Goal: Task Accomplishment & Management: Use online tool/utility

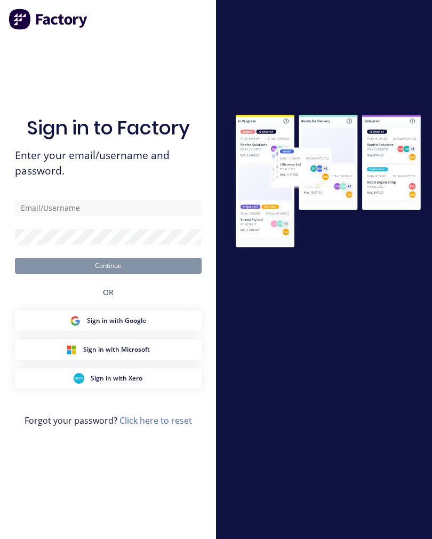
click at [160, 283] on div "Sign in to Factory Enter your email/username and password. Continue OR Sign in …" at bounding box center [108, 280] width 187 height 500
click at [166, 331] on button "Sign in with Google" at bounding box center [108, 321] width 187 height 20
click at [128, 216] on input "text" at bounding box center [108, 208] width 187 height 16
type input "[EMAIL_ADDRESS][DOMAIN_NAME]"
click at [108, 273] on button "Continue" at bounding box center [108, 266] width 187 height 16
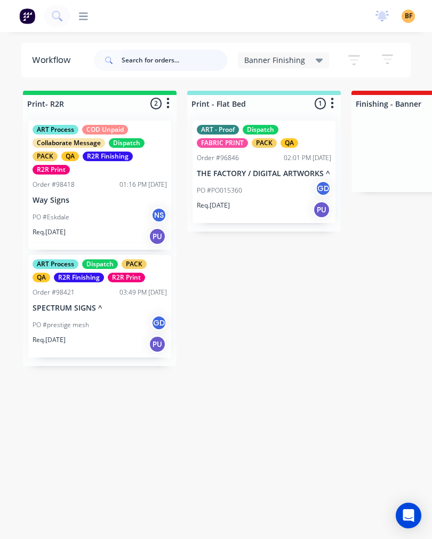
click at [155, 62] on input "text" at bounding box center [175, 60] width 106 height 21
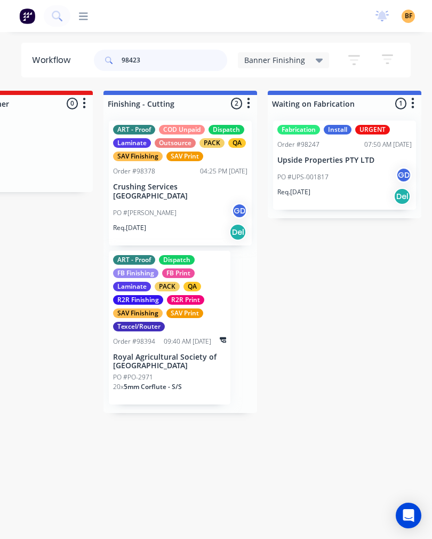
type input "98423"
click at [316, 62] on icon at bounding box center [319, 61] width 7 height 4
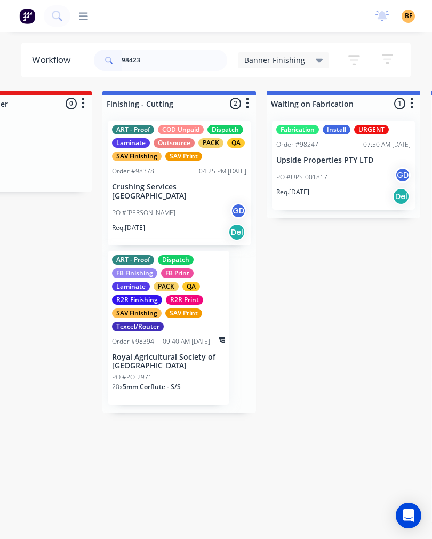
scroll to position [0, 414]
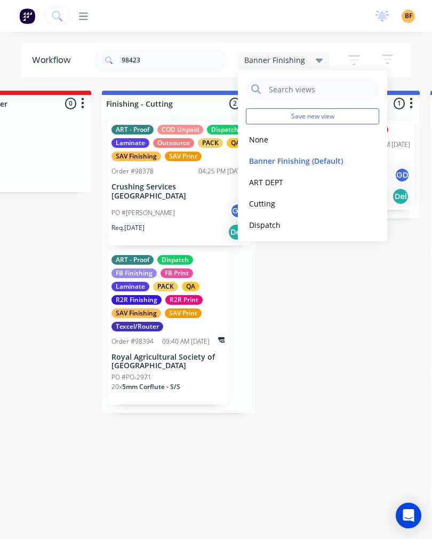
click at [264, 138] on button "None" at bounding box center [303, 139] width 114 height 12
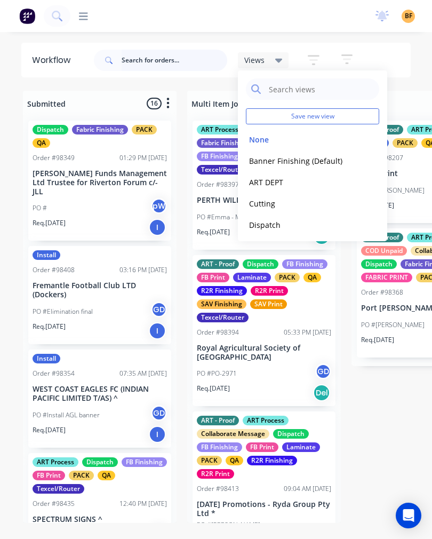
click at [157, 70] on input "text" at bounding box center [175, 60] width 106 height 21
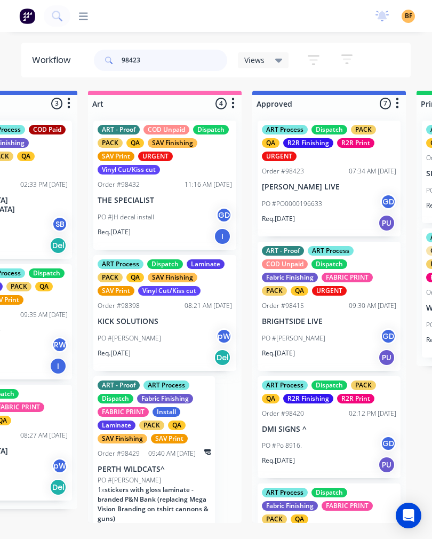
scroll to position [0, 922]
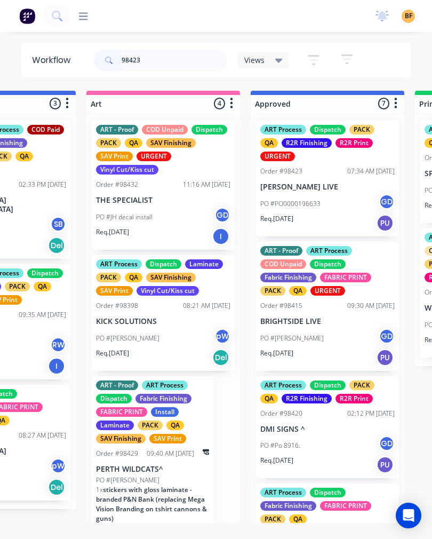
click at [304, 153] on div "ART Process Dispatch PACK QA R2R Finishing R2R Print URGENT" at bounding box center [327, 143] width 134 height 36
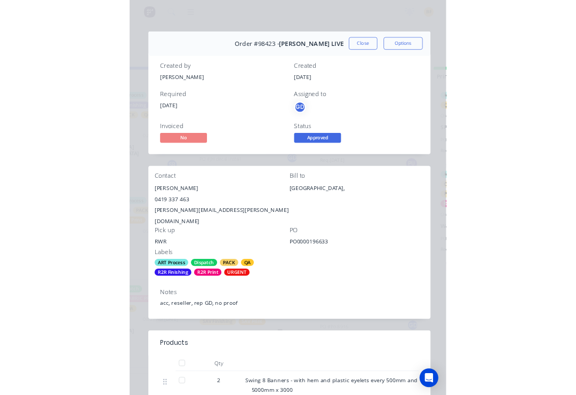
scroll to position [0, 0]
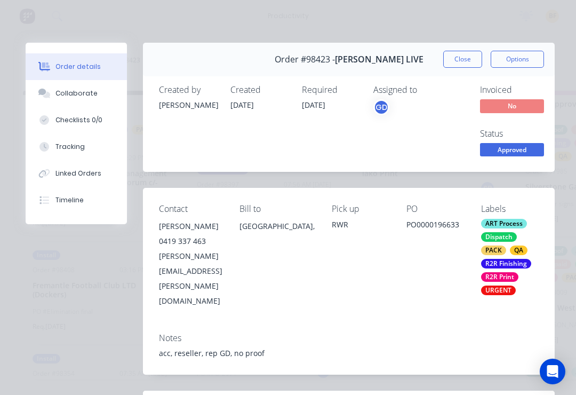
click at [76, 152] on button "Tracking" at bounding box center [76, 146] width 101 height 27
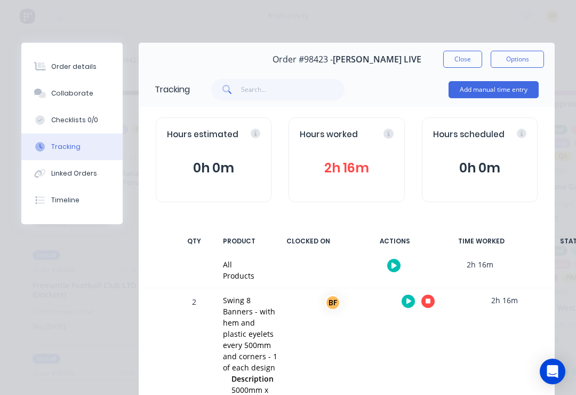
click at [432, 291] on div at bounding box center [418, 301] width 80 height 26
click at [432, 297] on button "button" at bounding box center [427, 301] width 13 height 13
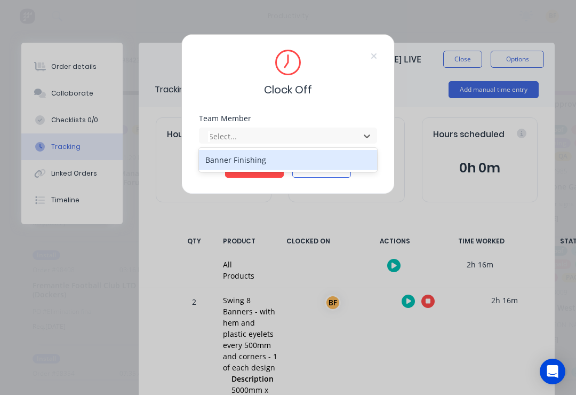
click at [271, 155] on div "Banner Finishing" at bounding box center [288, 160] width 178 height 20
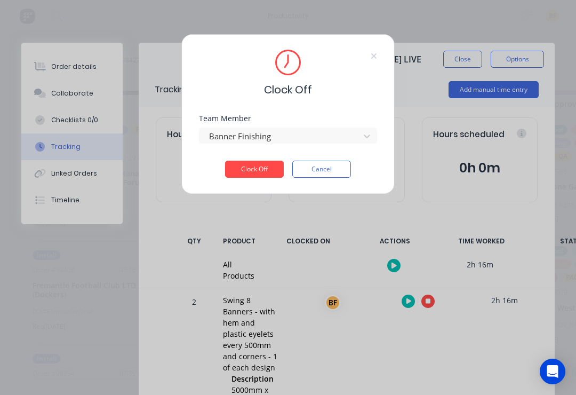
click at [261, 172] on button "Clock Off" at bounding box center [254, 169] width 59 height 17
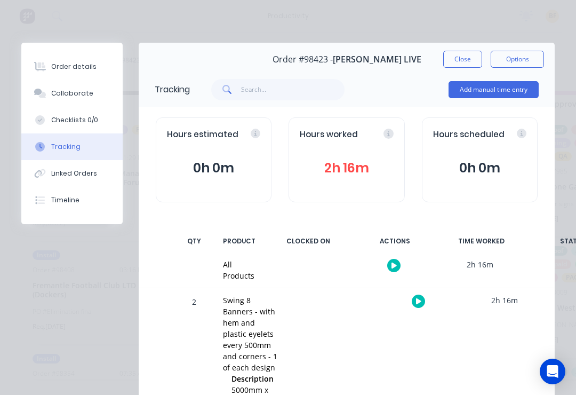
click at [432, 62] on button "Close" at bounding box center [462, 59] width 39 height 17
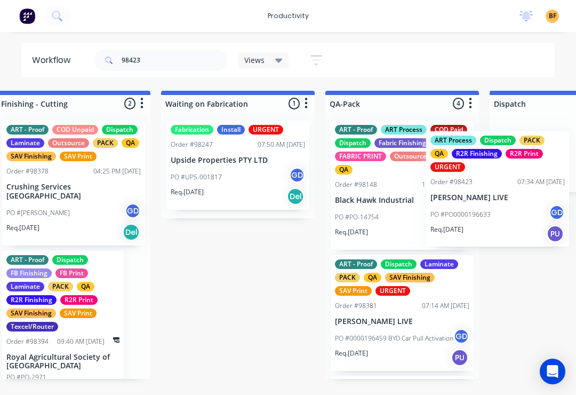
scroll to position [0, 2502]
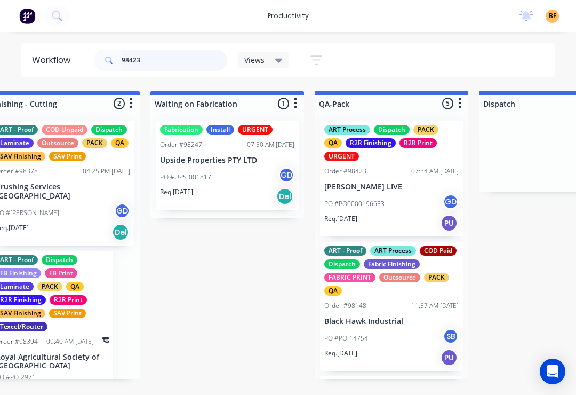
click at [178, 62] on input "98423" at bounding box center [175, 60] width 106 height 21
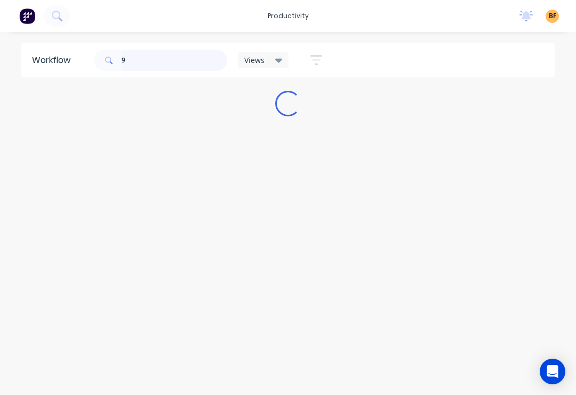
scroll to position [0, 0]
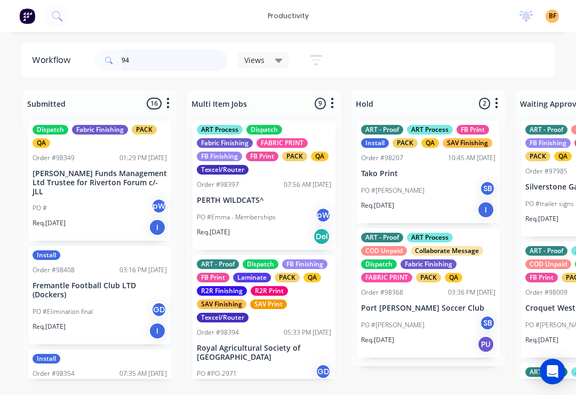
type input "9"
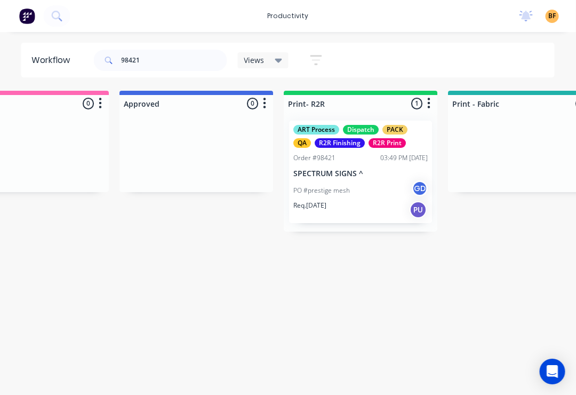
scroll to position [0, 1092]
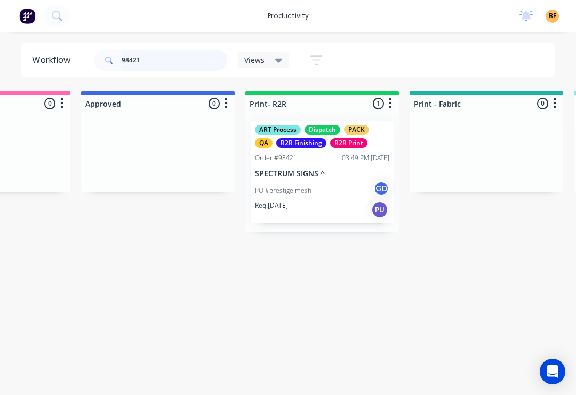
type input "98421"
click at [345, 204] on div "Req. 04/09/25 PU" at bounding box center [322, 210] width 134 height 18
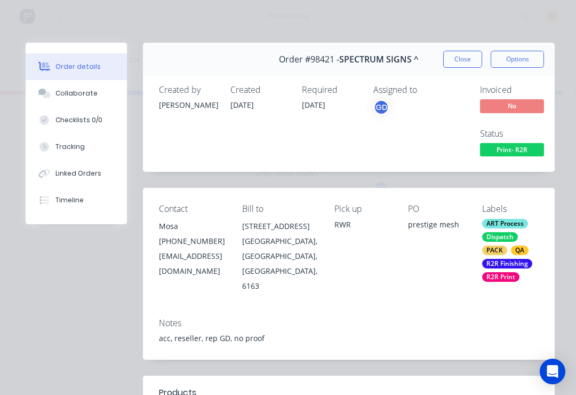
click at [81, 149] on div "Tracking" at bounding box center [69, 147] width 29 height 10
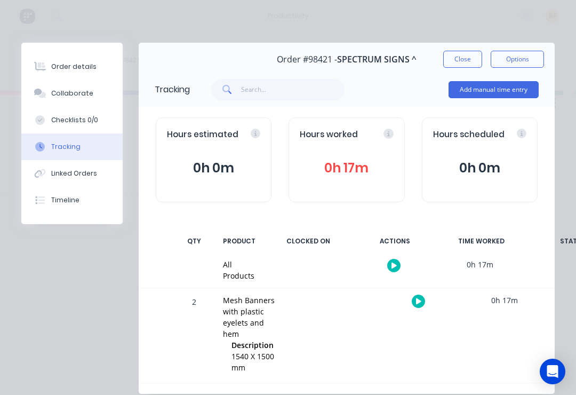
click at [417, 300] on icon "button" at bounding box center [418, 301] width 5 height 6
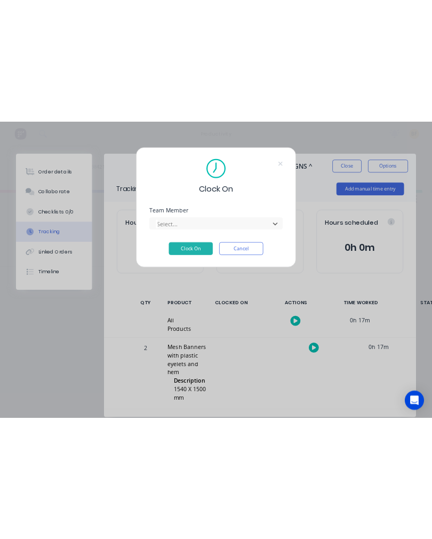
scroll to position [0, 0]
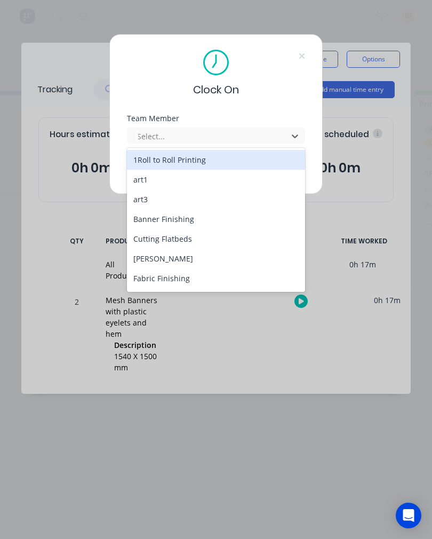
click at [196, 223] on div "Banner Finishing" at bounding box center [216, 219] width 178 height 20
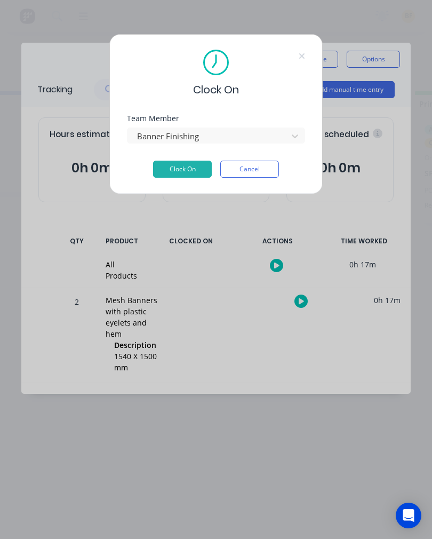
click at [189, 167] on button "Clock On" at bounding box center [182, 169] width 59 height 17
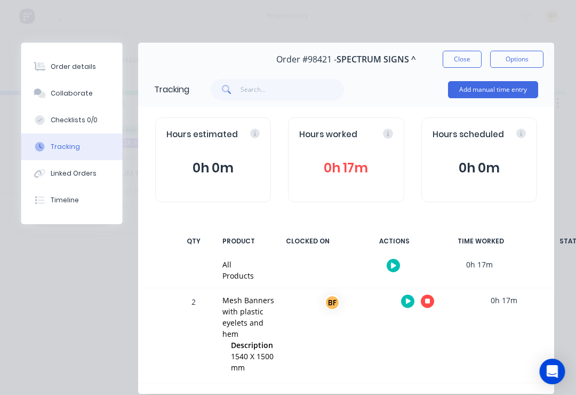
scroll to position [0, 1253]
click at [432, 297] on button "button" at bounding box center [427, 301] width 13 height 13
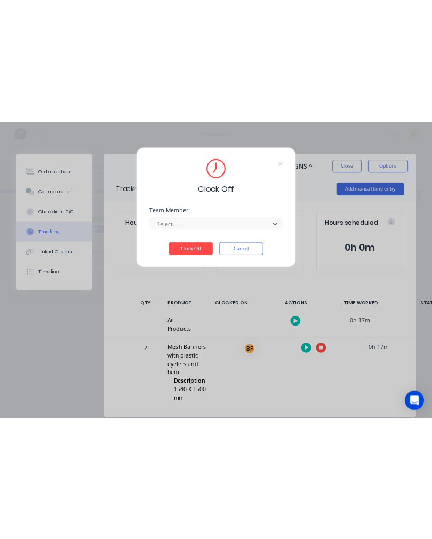
scroll to position [0, 0]
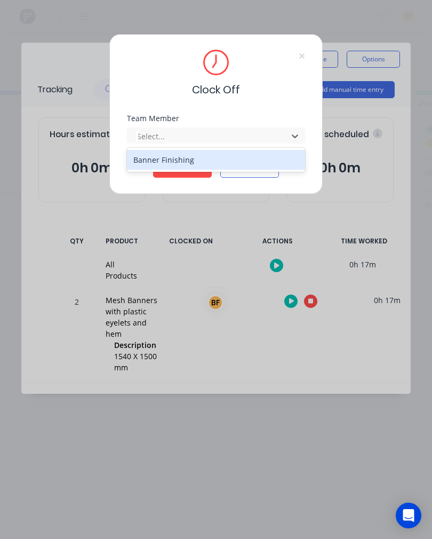
click at [246, 161] on div "Banner Finishing" at bounding box center [216, 160] width 178 height 20
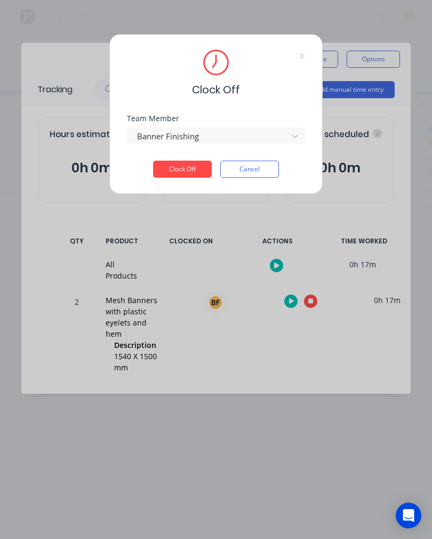
click at [181, 169] on button "Clock Off" at bounding box center [182, 169] width 59 height 17
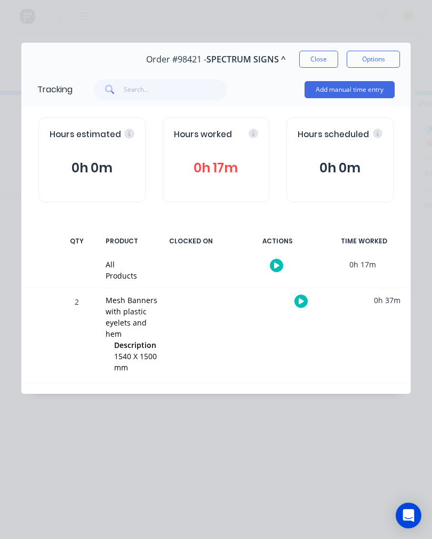
click at [323, 59] on button "Close" at bounding box center [318, 59] width 39 height 17
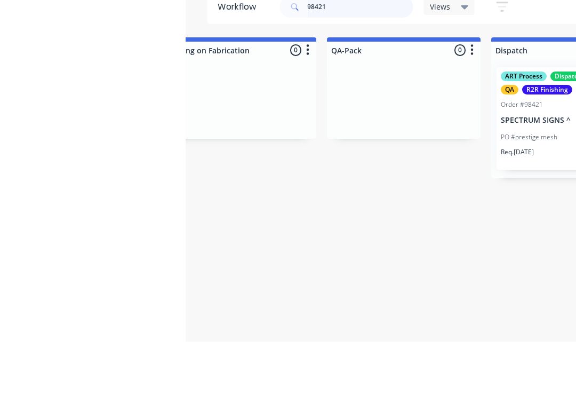
scroll to position [0, 2672]
